Goal: Information Seeking & Learning: Learn about a topic

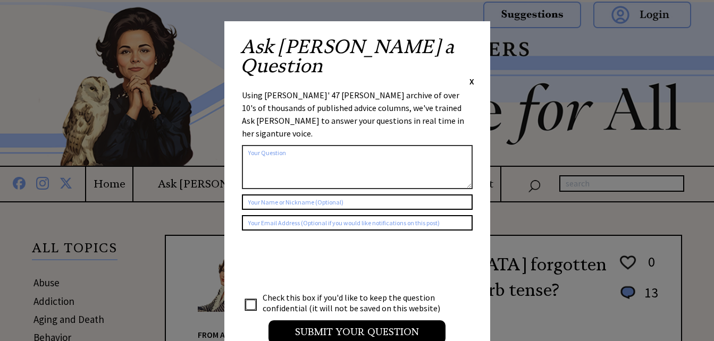
click at [467, 45] on div "Ask Ann a Question X" at bounding box center [357, 62] width 234 height 50
click at [469, 76] on span "X" at bounding box center [471, 81] width 5 height 11
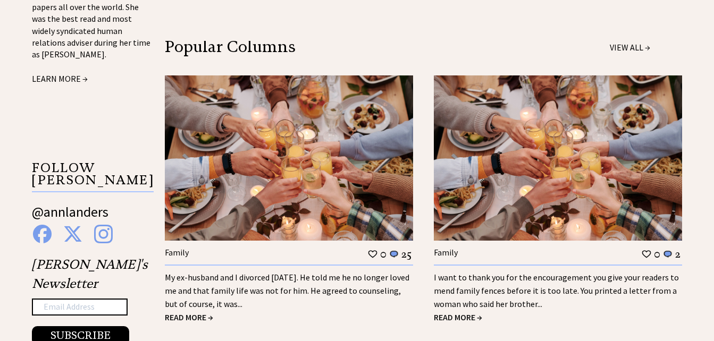
scroll to position [1063, 0]
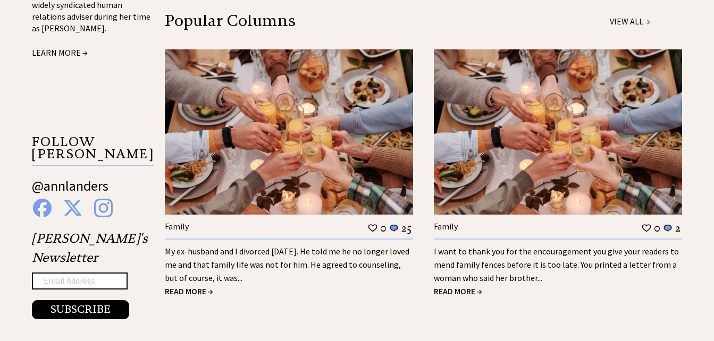
click at [204, 286] on span "READ MORE →" at bounding box center [189, 291] width 48 height 11
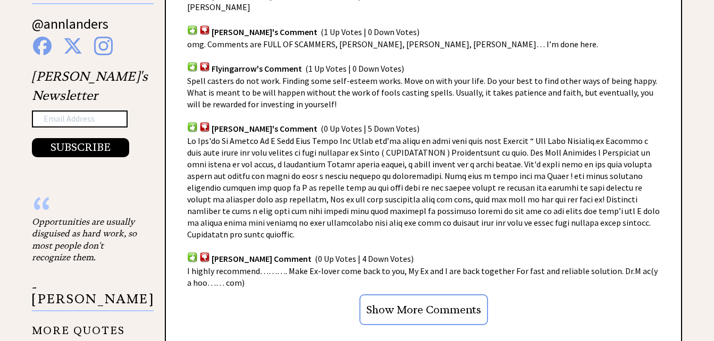
scroll to position [851, 0]
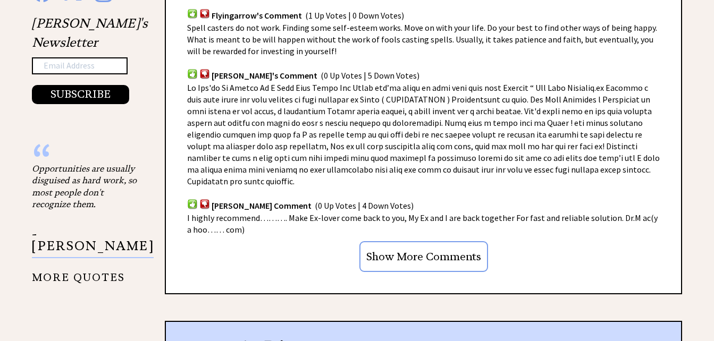
click at [410, 241] on input "Show More Comments" at bounding box center [423, 256] width 129 height 31
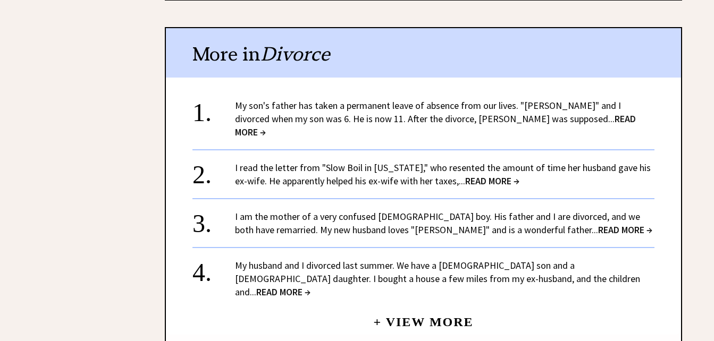
scroll to position [2552, 0]
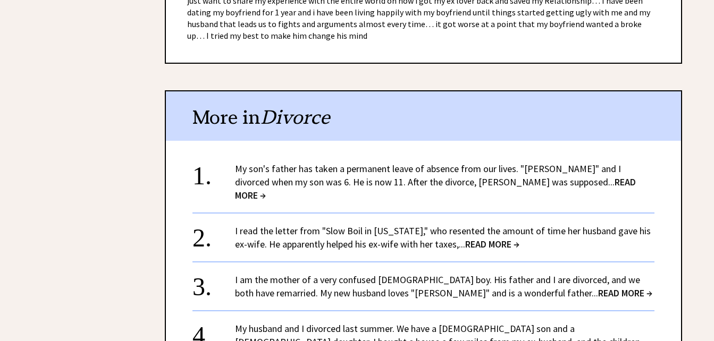
click at [435, 163] on link "My son's father has taken a permanent leave of absence from our lives. "Arthur"…" at bounding box center [435, 182] width 401 height 39
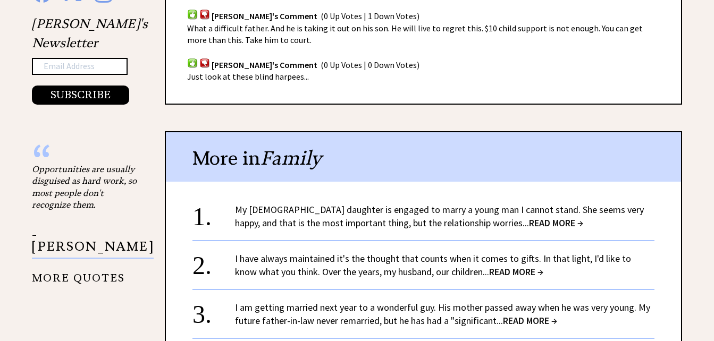
scroll to position [851, 0]
click at [406, 221] on link "My 23-year-old daughter is engaged to marry a young man I cannot stand. She see…" at bounding box center [439, 216] width 409 height 26
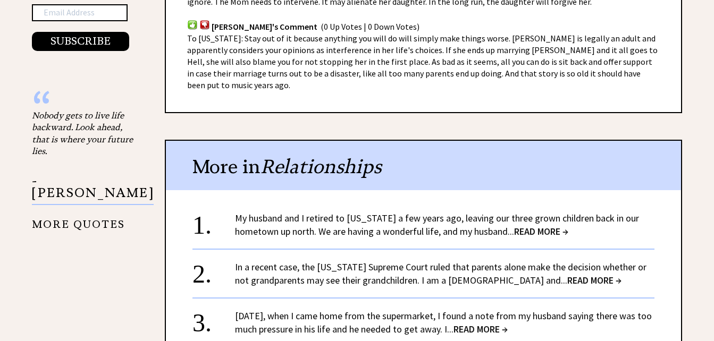
scroll to position [957, 0]
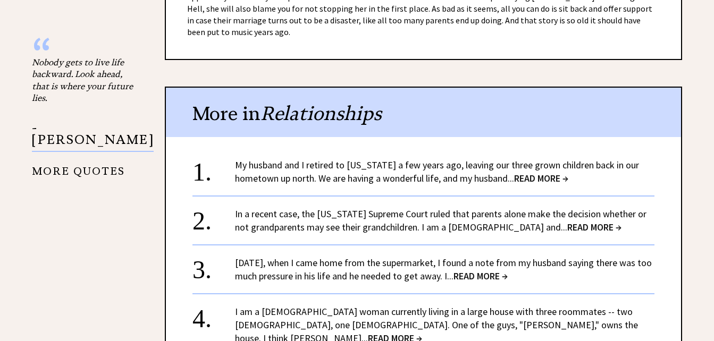
click at [436, 159] on link "My husband and I retired to Florida a few years ago, leaving our three grown ch…" at bounding box center [437, 172] width 404 height 26
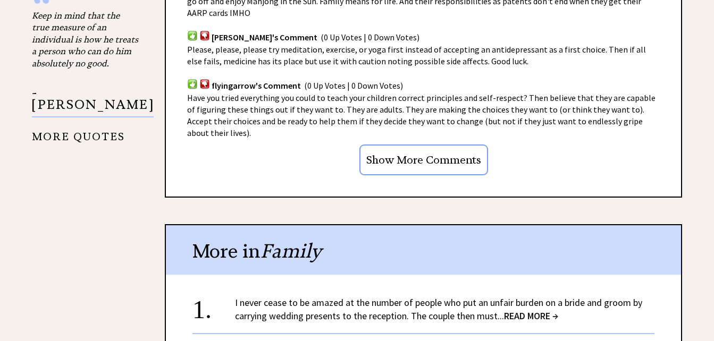
scroll to position [1063, 0]
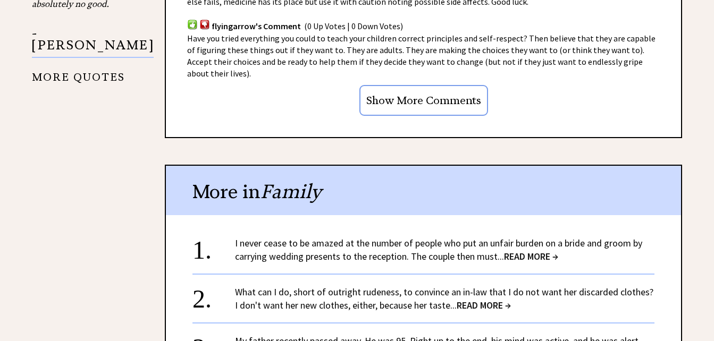
click at [335, 237] on link "I never cease to be amazed at the number of people who put an unfair burden on …" at bounding box center [438, 250] width 407 height 26
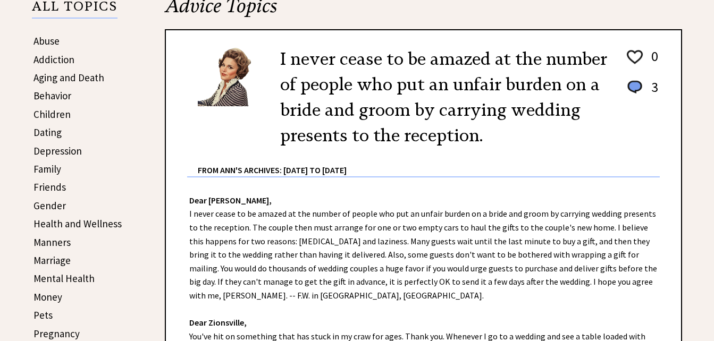
scroll to position [266, 0]
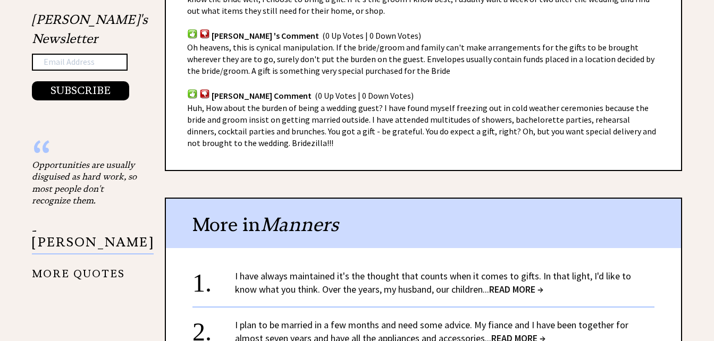
scroll to position [957, 0]
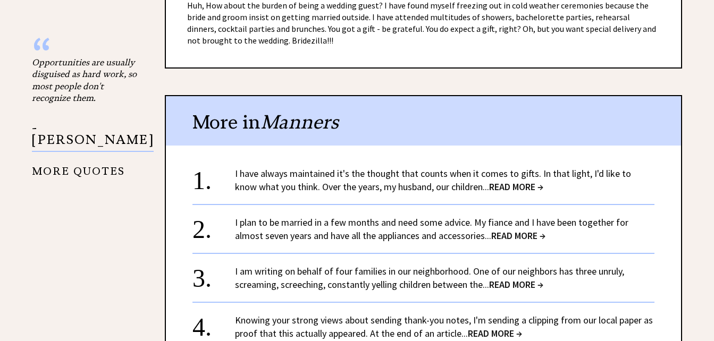
click at [379, 183] on link "I have always maintained it's the thought that counts when it comes to gifts. I…" at bounding box center [433, 180] width 396 height 26
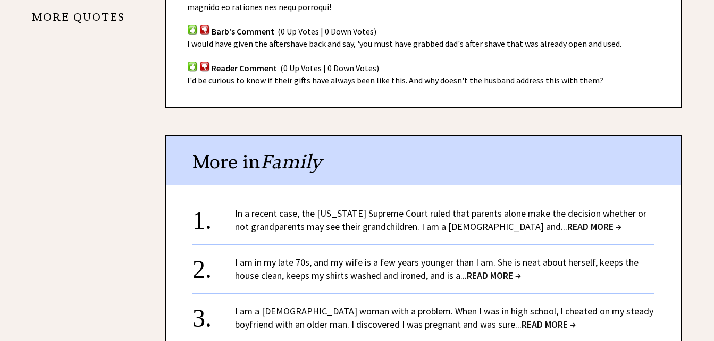
scroll to position [1116, 0]
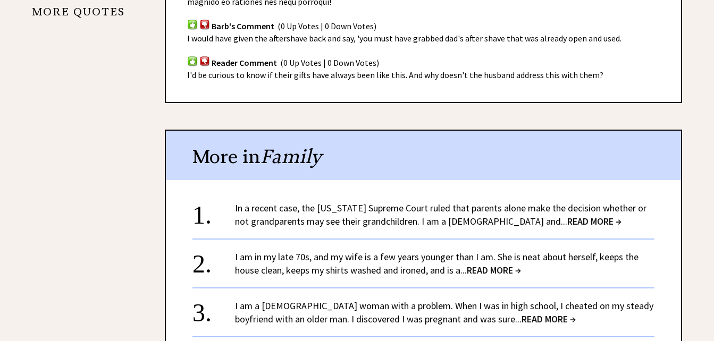
click at [365, 202] on link "In a recent case, the Florida Supreme Court ruled that parents alone make the d…" at bounding box center [440, 215] width 411 height 26
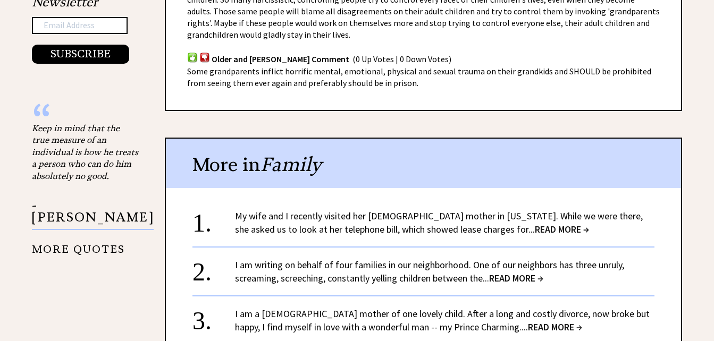
scroll to position [904, 0]
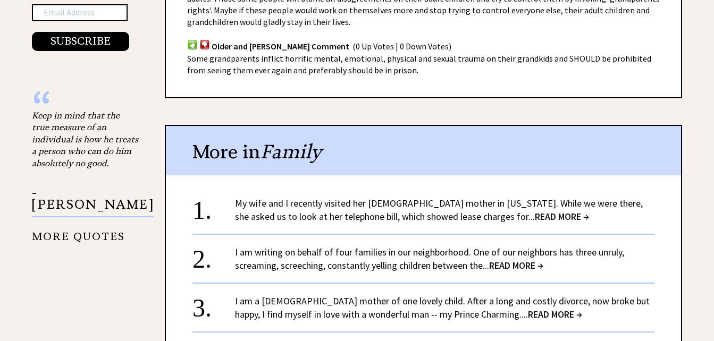
click at [317, 197] on link "My wife and I recently visited her [DEMOGRAPHIC_DATA] mother in [US_STATE]. Whi…" at bounding box center [439, 210] width 408 height 26
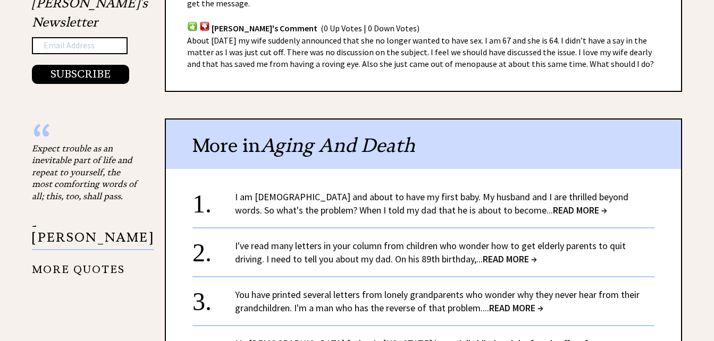
scroll to position [904, 0]
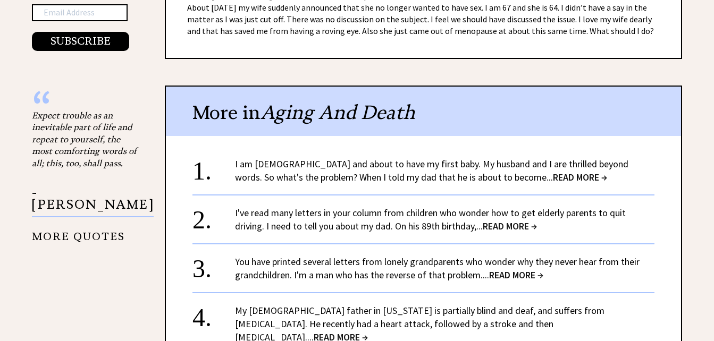
click at [384, 158] on link "I am 34 years old and about to have my first baby. My husband and I are thrille…" at bounding box center [431, 171] width 393 height 26
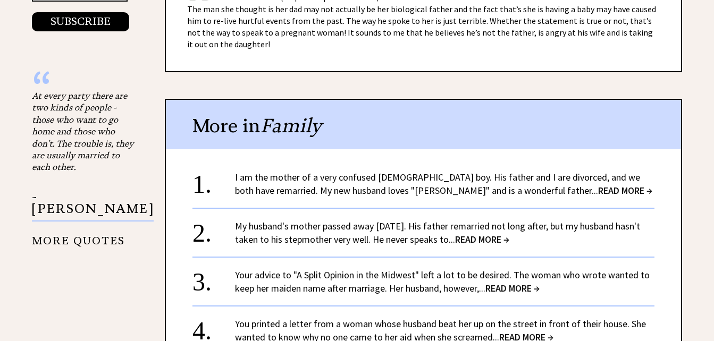
scroll to position [957, 0]
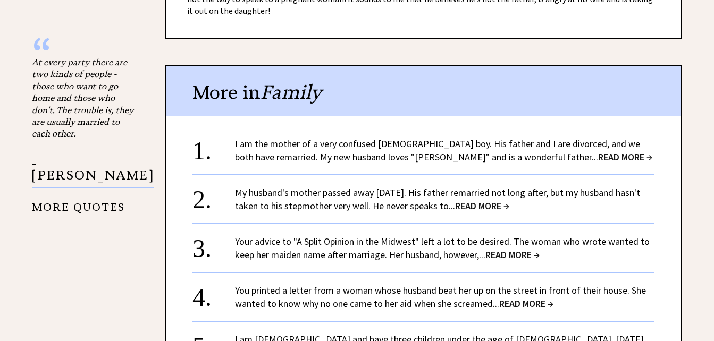
click at [354, 156] on link "I am the mother of a very confused 5-year-old boy. His father and I are divorce…" at bounding box center [443, 151] width 417 height 26
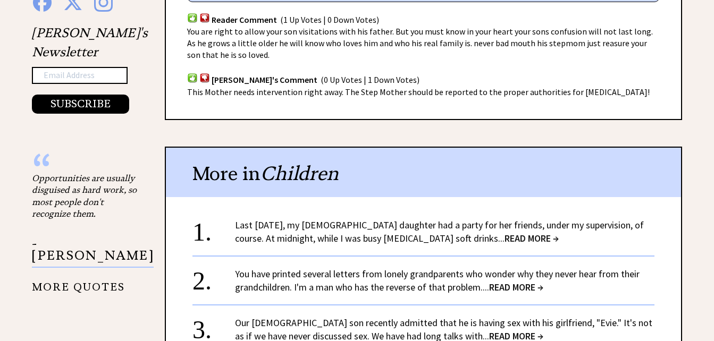
scroll to position [851, 0]
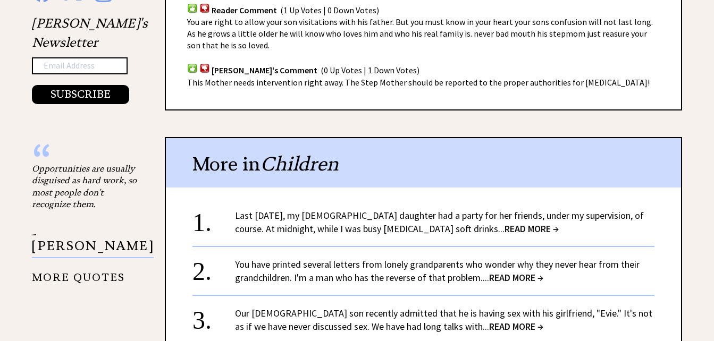
click at [406, 215] on link "Last [DATE], my [DEMOGRAPHIC_DATA] daughter had a party for her friends, under …" at bounding box center [439, 222] width 409 height 26
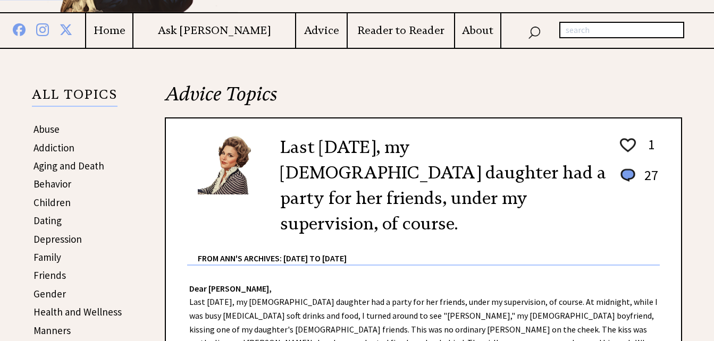
scroll to position [159, 0]
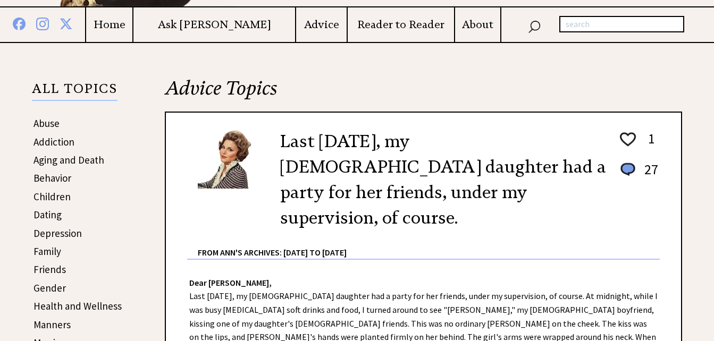
click at [406, 231] on div "From Ann's Archives: [DATE] to [DATE]" at bounding box center [429, 245] width 462 height 28
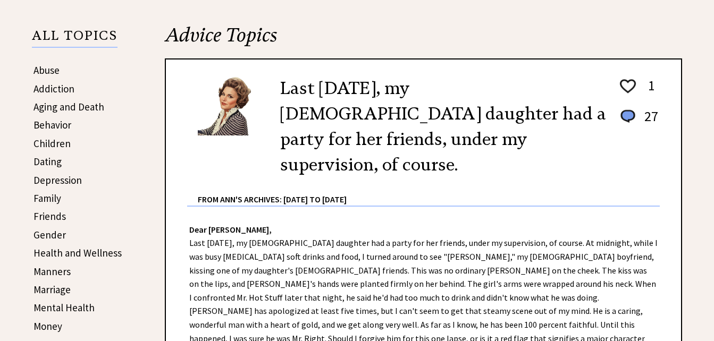
scroll to position [266, 0]
